Goal: Information Seeking & Learning: Learn about a topic

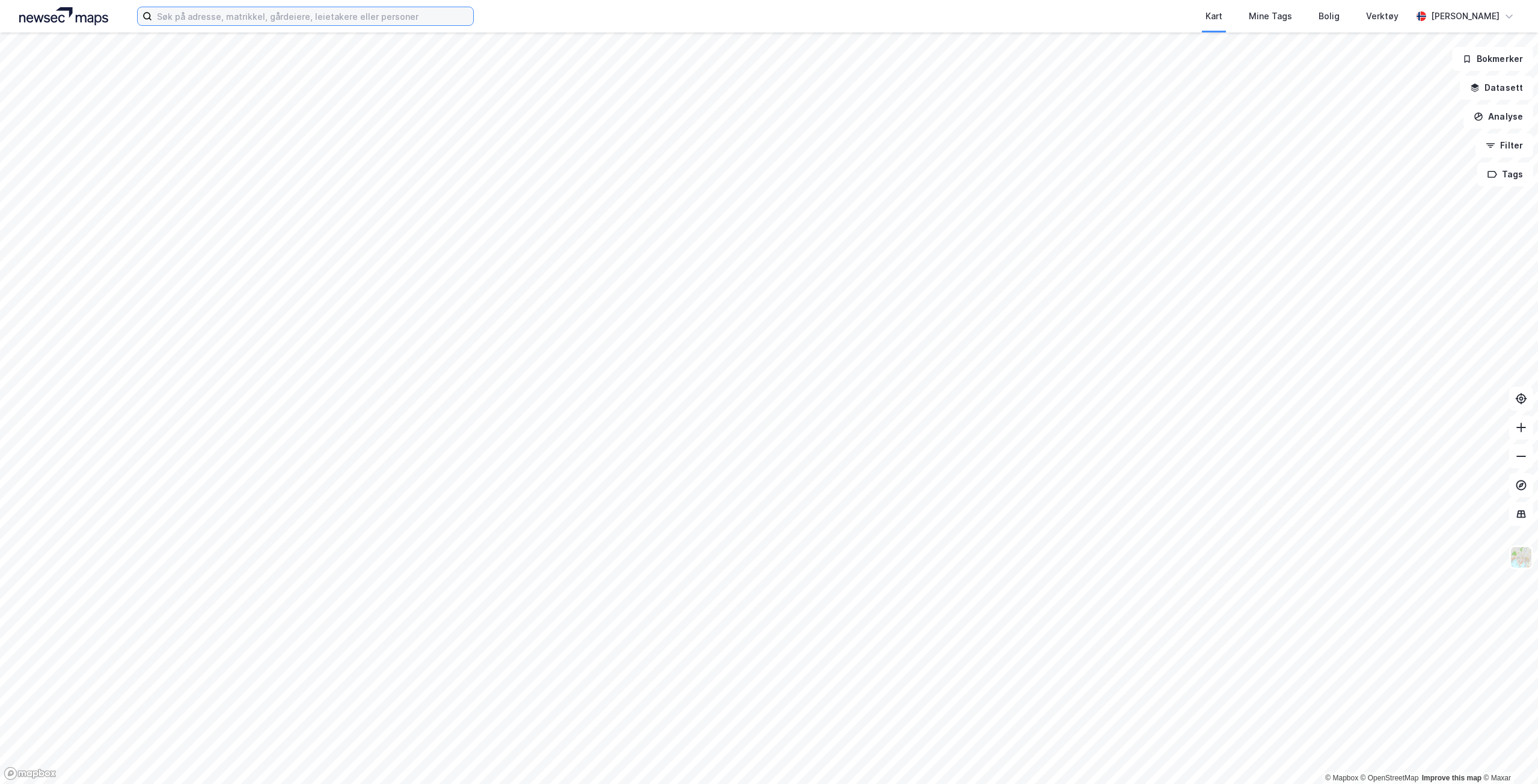
click at [242, 17] on input at bounding box center [312, 16] width 321 height 18
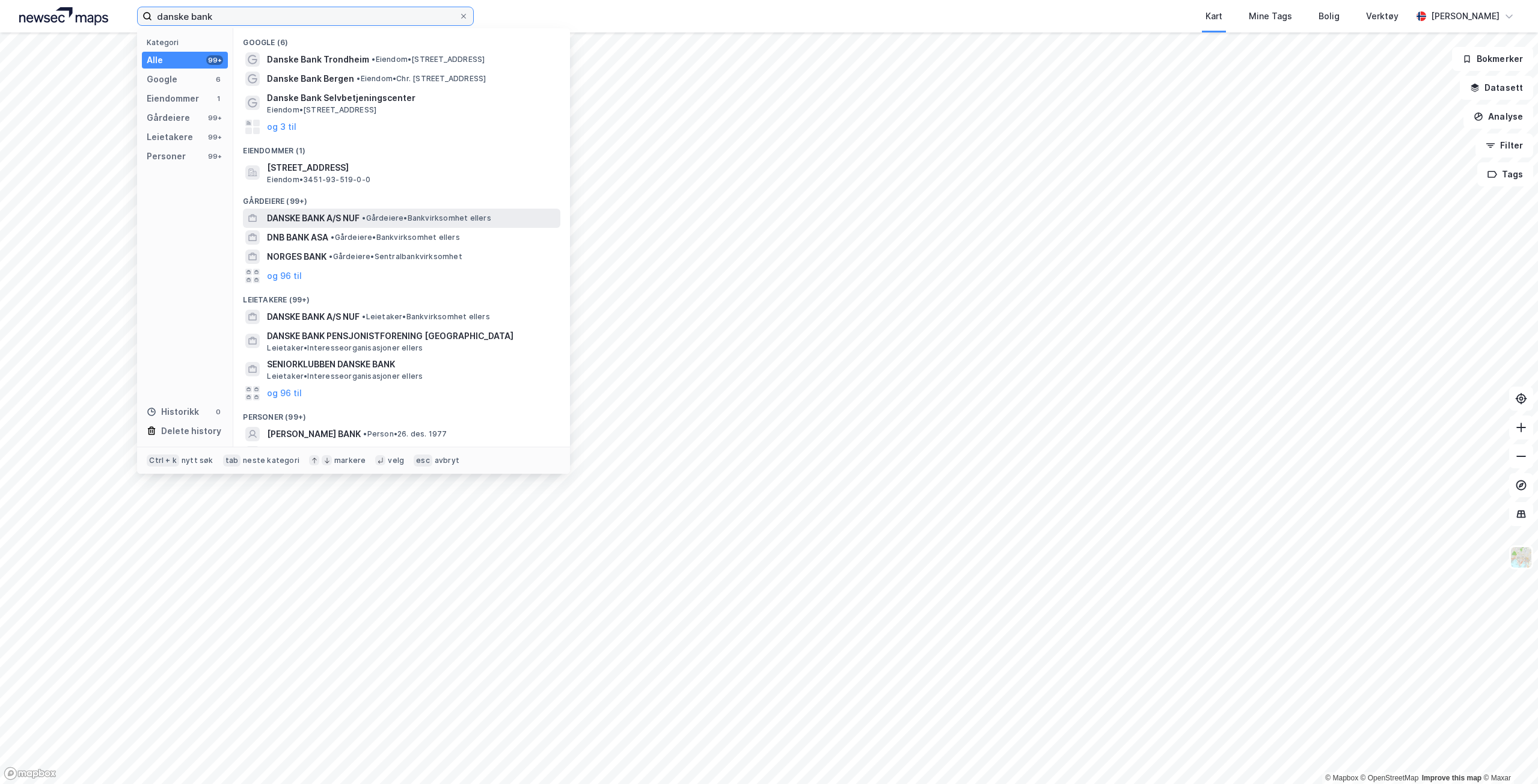
type input "danske bank"
click at [295, 216] on span "DANSKE BANK A/S NUF" at bounding box center [313, 218] width 93 height 14
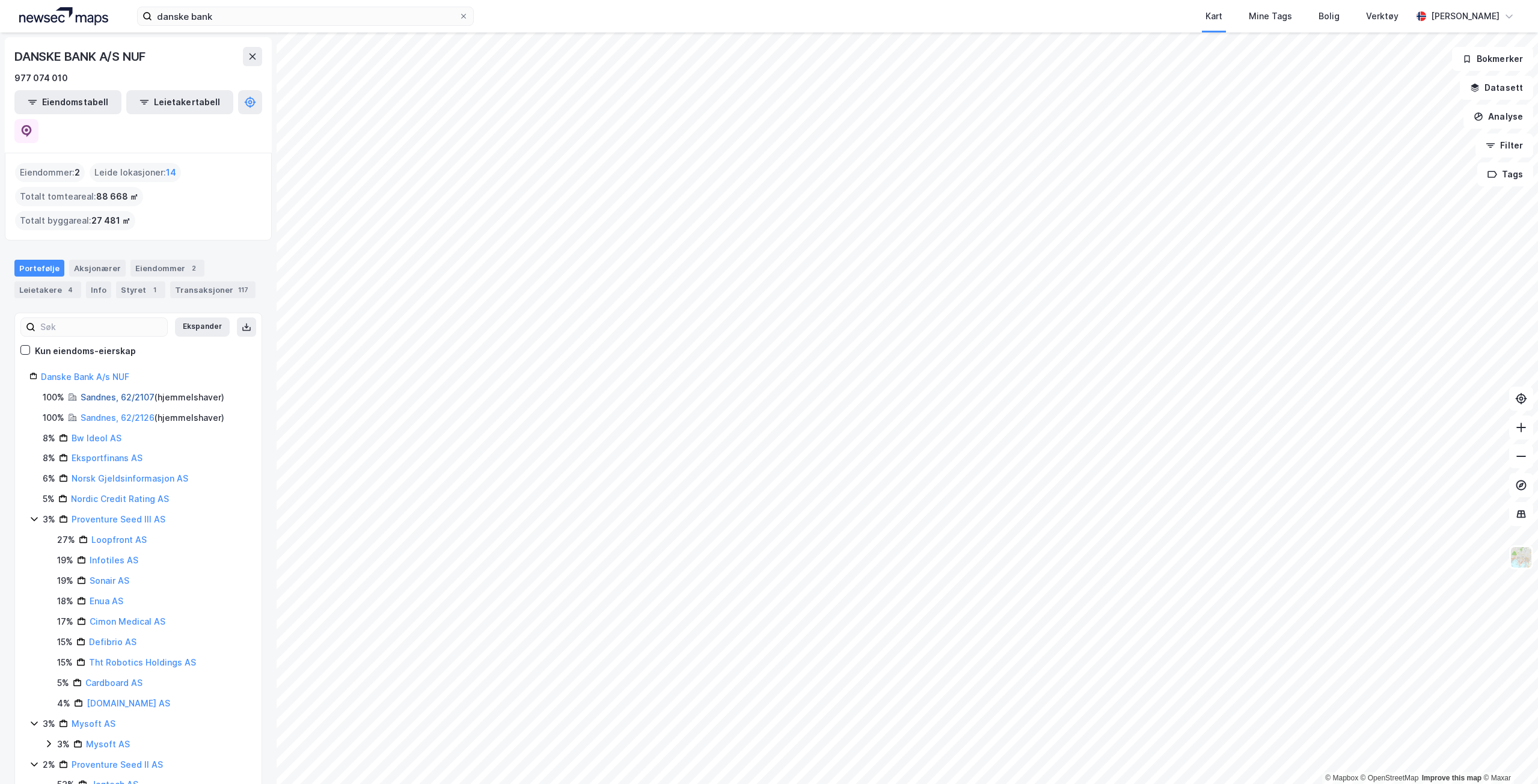
click at [93, 392] on link "Sandnes, 62/2107" at bounding box center [117, 397] width 74 height 10
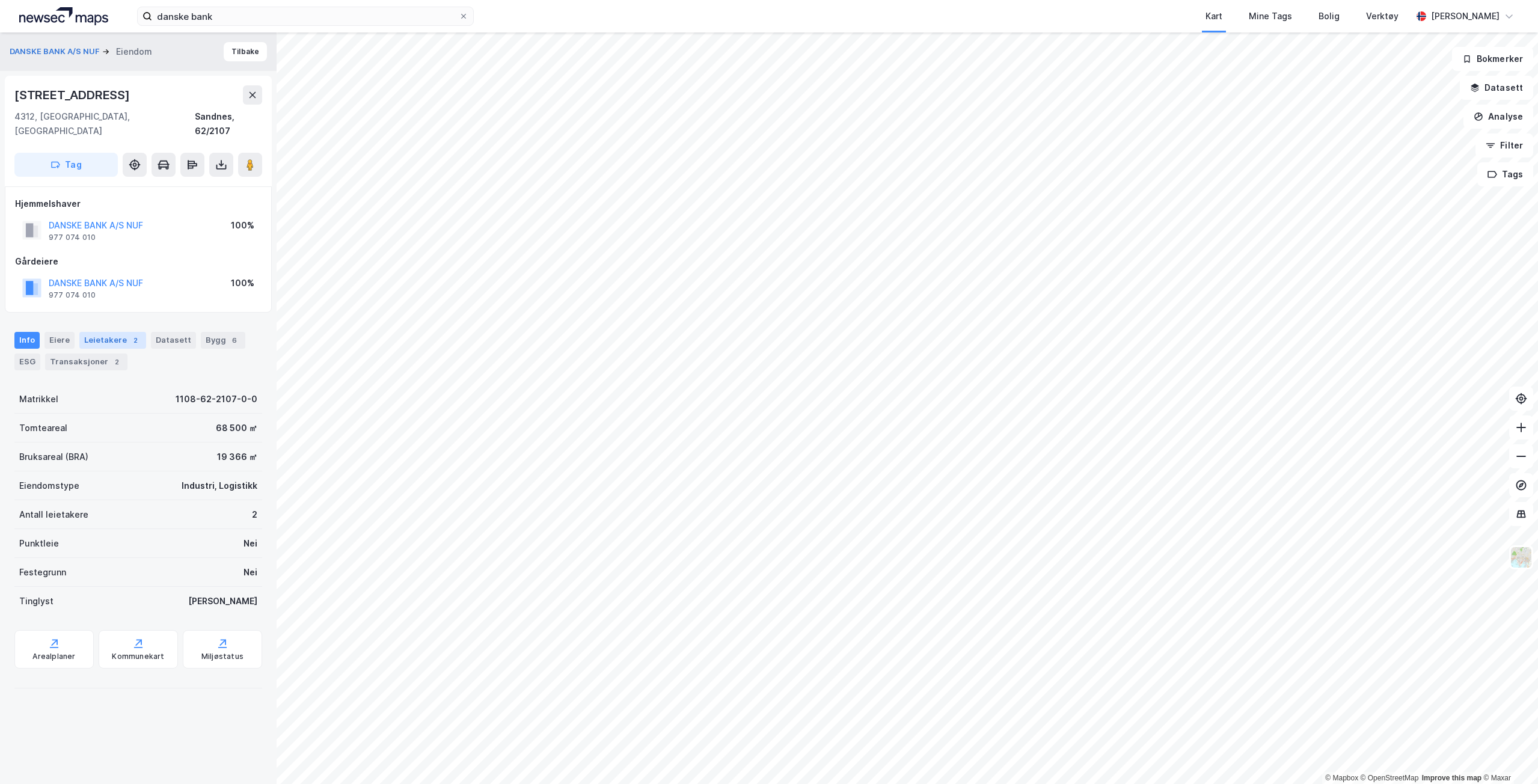
click at [91, 332] on div "Leietakere 2" at bounding box center [113, 340] width 67 height 17
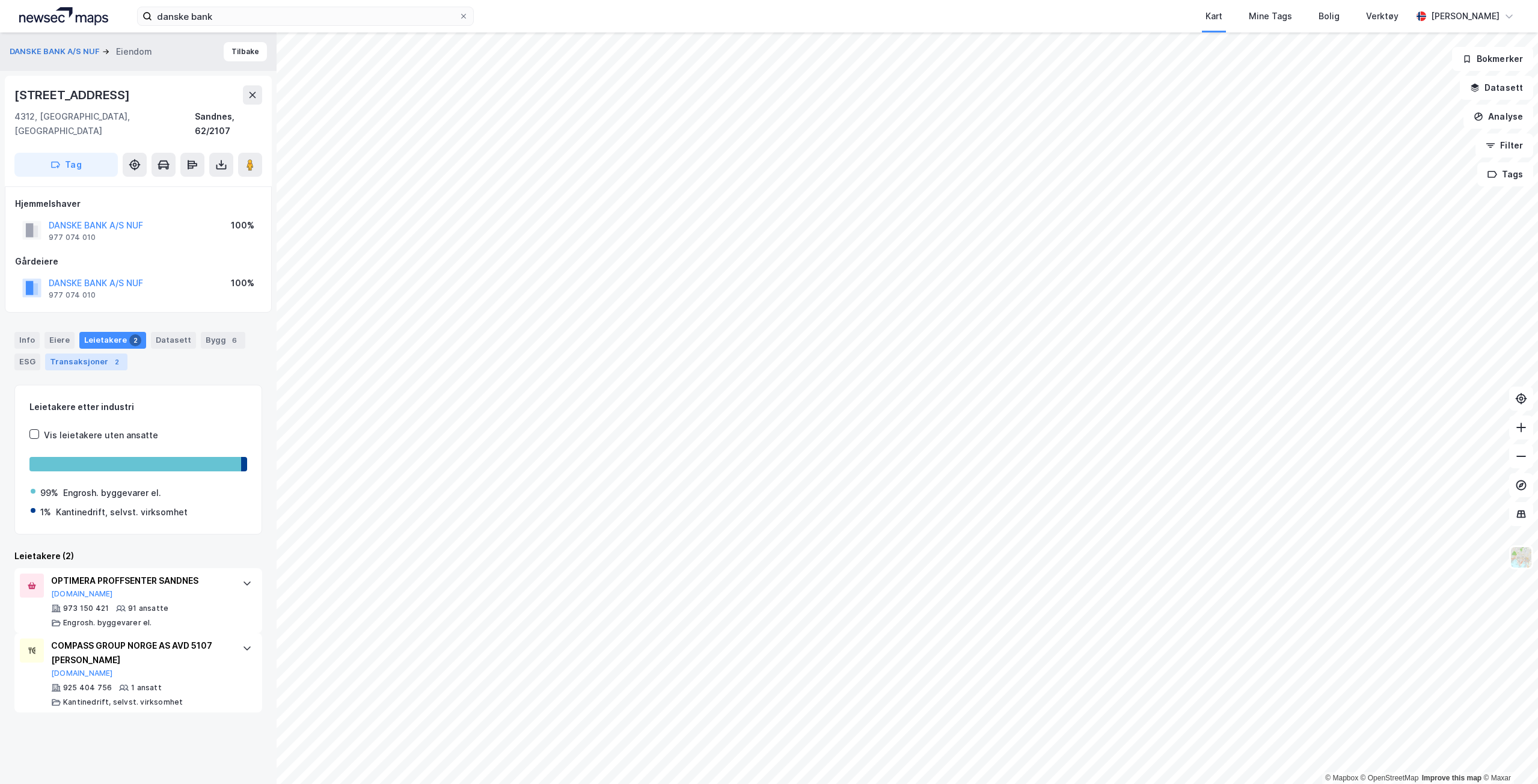
click at [68, 353] on div "Transaksjoner 2" at bounding box center [86, 361] width 83 height 17
